Goal: Subscribe to service/newsletter

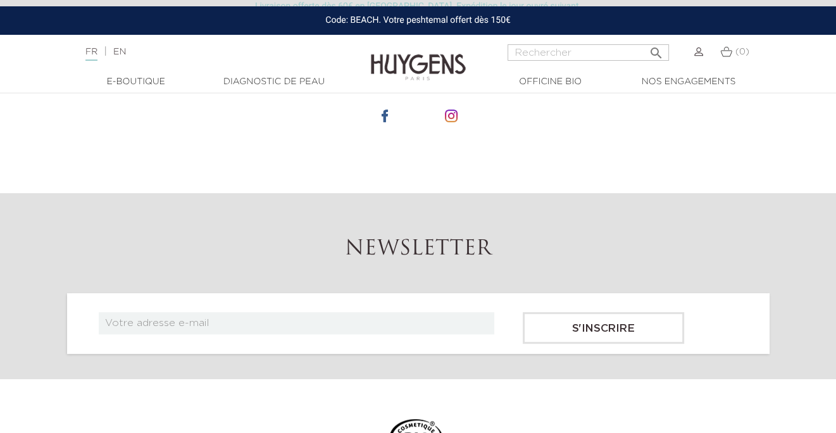
scroll to position [4680, 0]
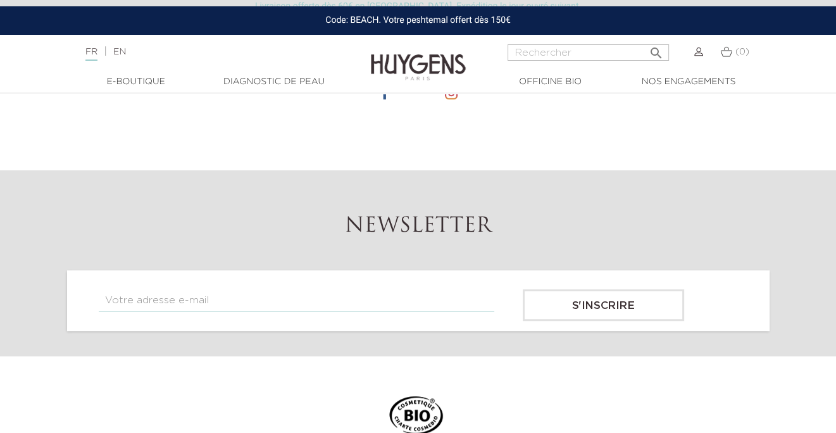
click at [226, 293] on input "text" at bounding box center [296, 300] width 395 height 22
type input "[EMAIL_ADDRESS][DOMAIN_NAME]"
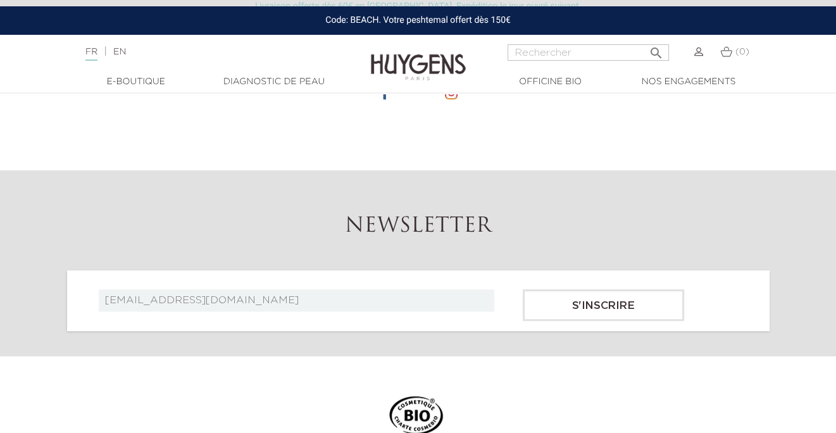
click at [603, 310] on input "S'inscrire" at bounding box center [602, 305] width 161 height 32
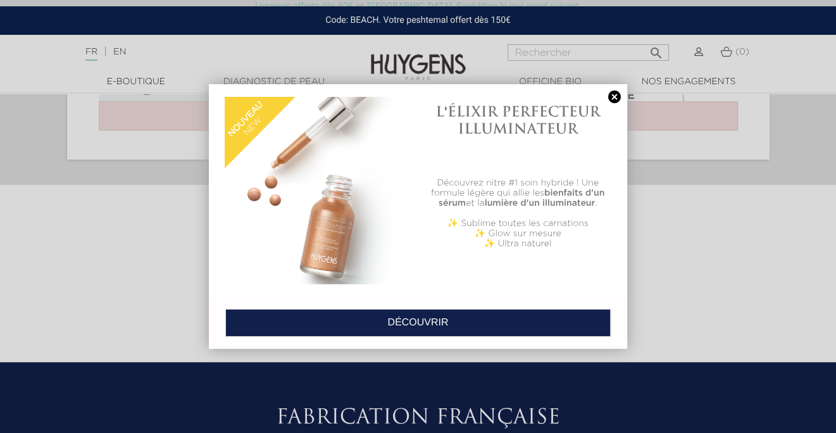
click at [614, 91] on link at bounding box center [614, 96] width 18 height 13
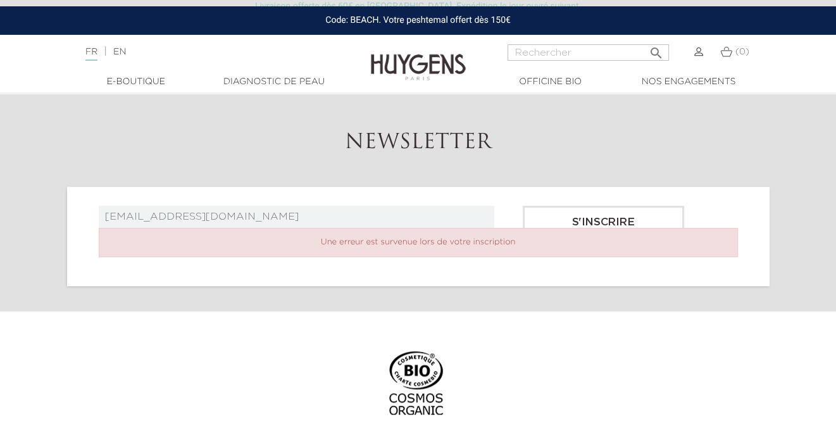
scroll to position [4764, 0]
click at [589, 207] on input "S'inscrire" at bounding box center [602, 222] width 161 height 32
